Goal: Task Accomplishment & Management: Use online tool/utility

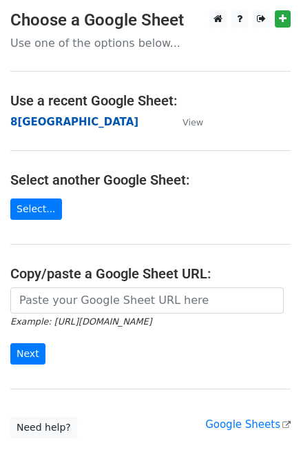
click at [38, 118] on strong "8[GEOGRAPHIC_DATA]" at bounding box center [74, 122] width 128 height 12
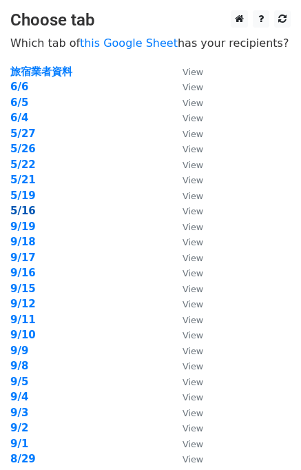
click at [25, 214] on strong "5/16" at bounding box center [22, 211] width 25 height 12
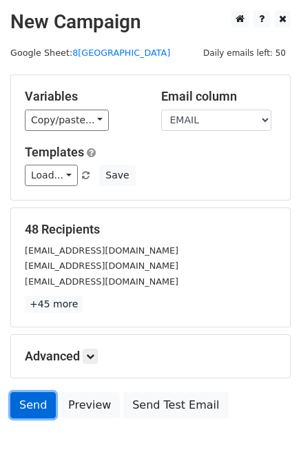
click at [46, 403] on link "Send" at bounding box center [32, 405] width 45 height 26
